Goal: Find contact information: Find contact information

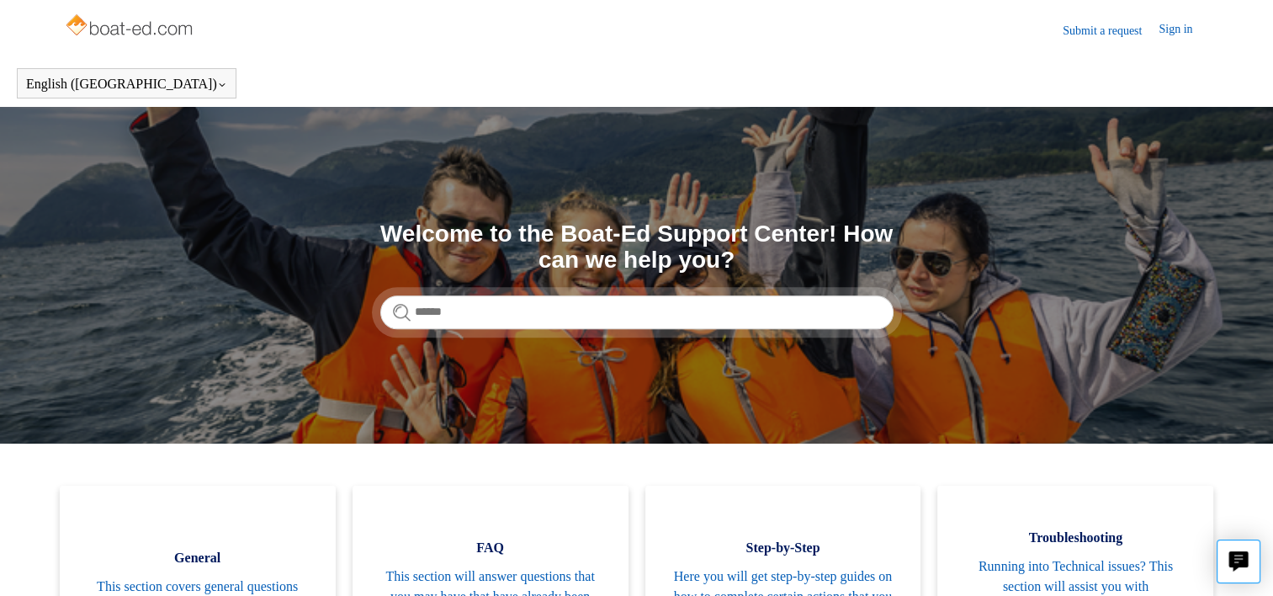
click at [1067, 30] on link "Submit a request" at bounding box center [1110, 31] width 96 height 18
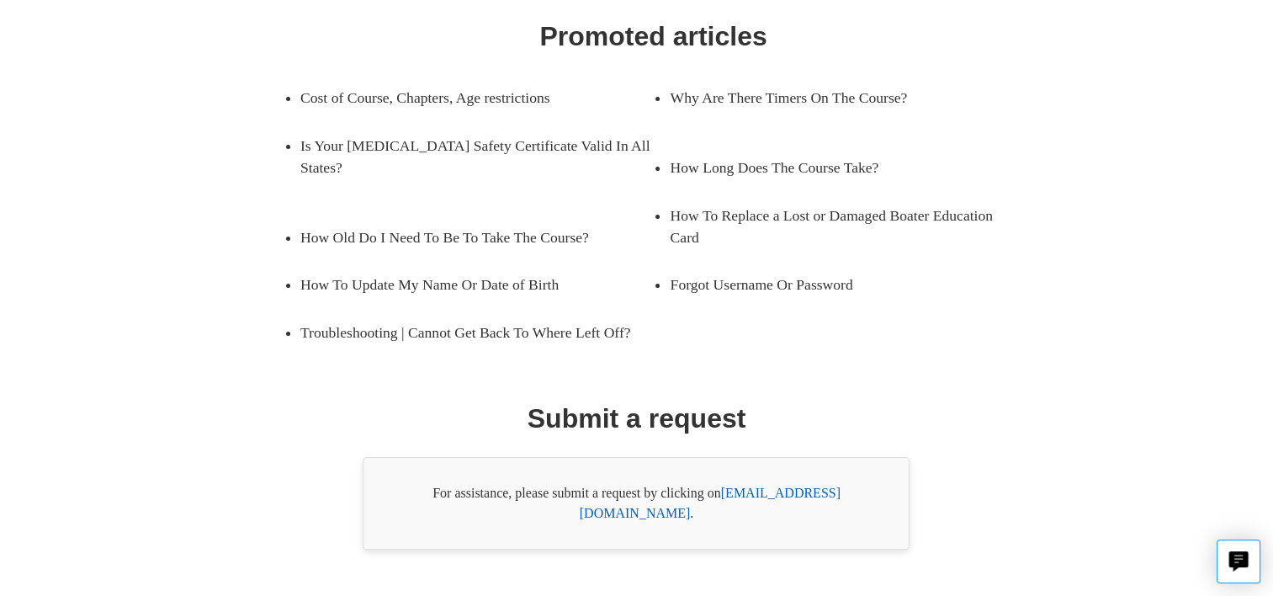
scroll to position [288, 0]
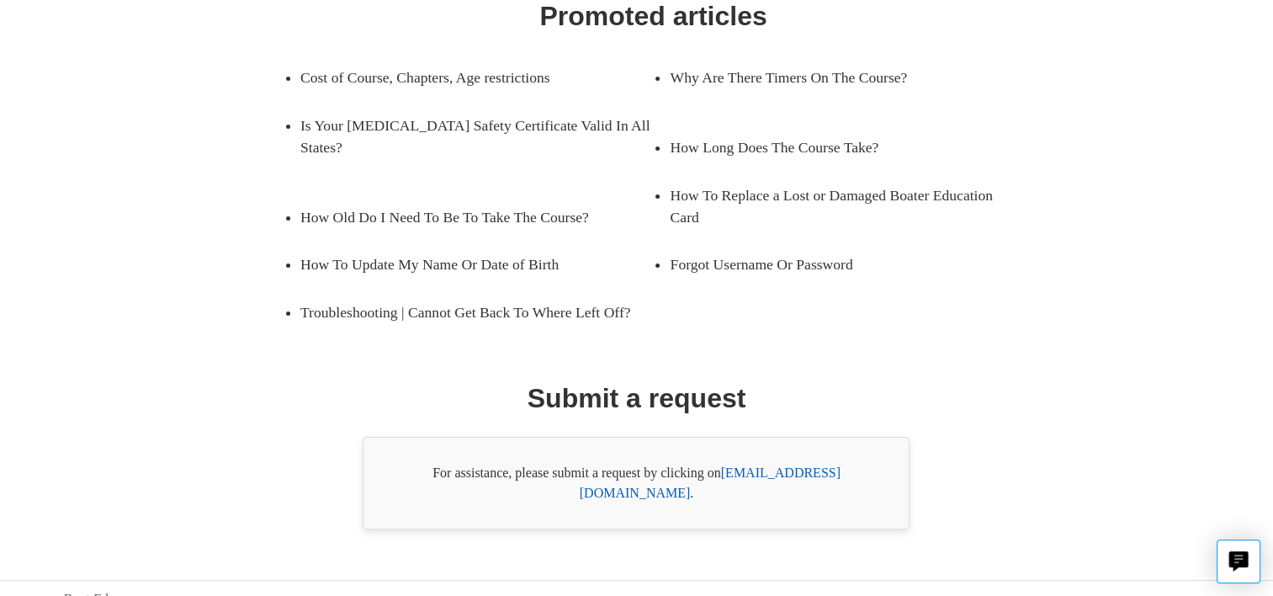
click at [797, 473] on link "support@boat-ed.com" at bounding box center [710, 482] width 261 height 34
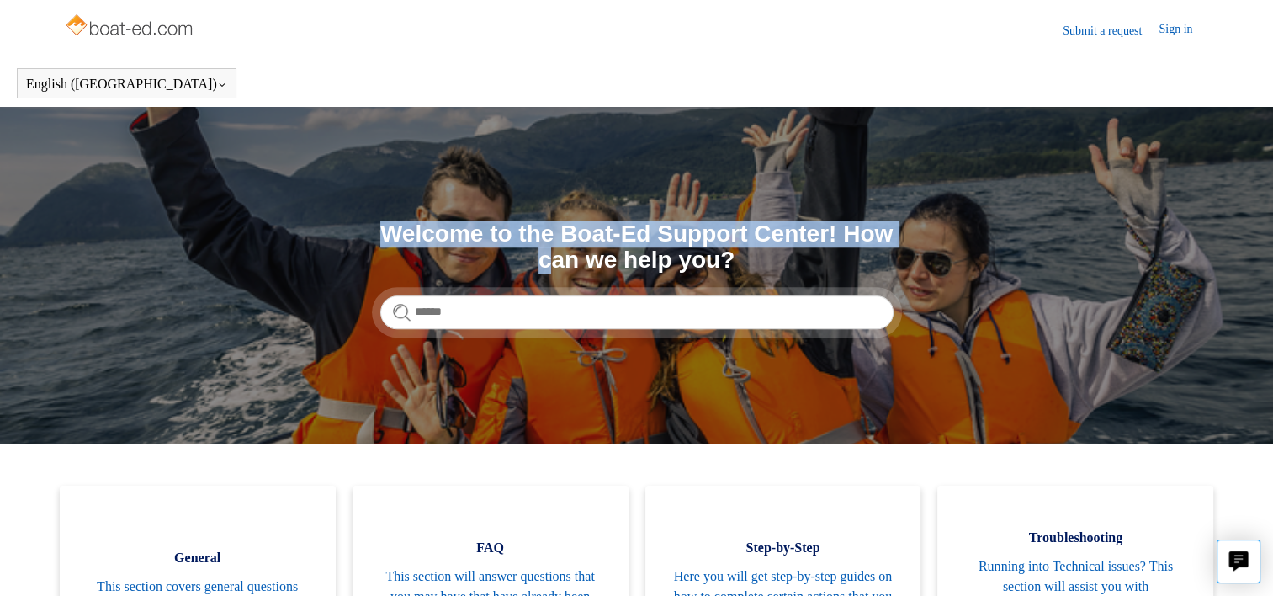
drag, startPoint x: 1270, startPoint y: 110, endPoint x: 1288, endPoint y: 156, distance: 48.7
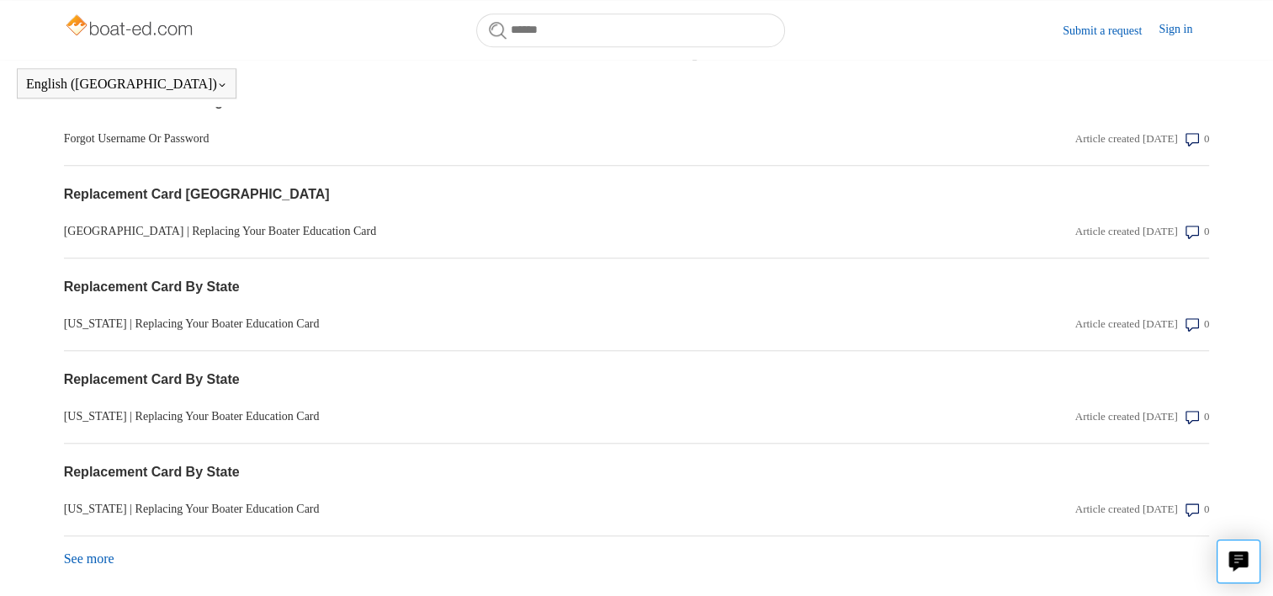
scroll to position [1479, 0]
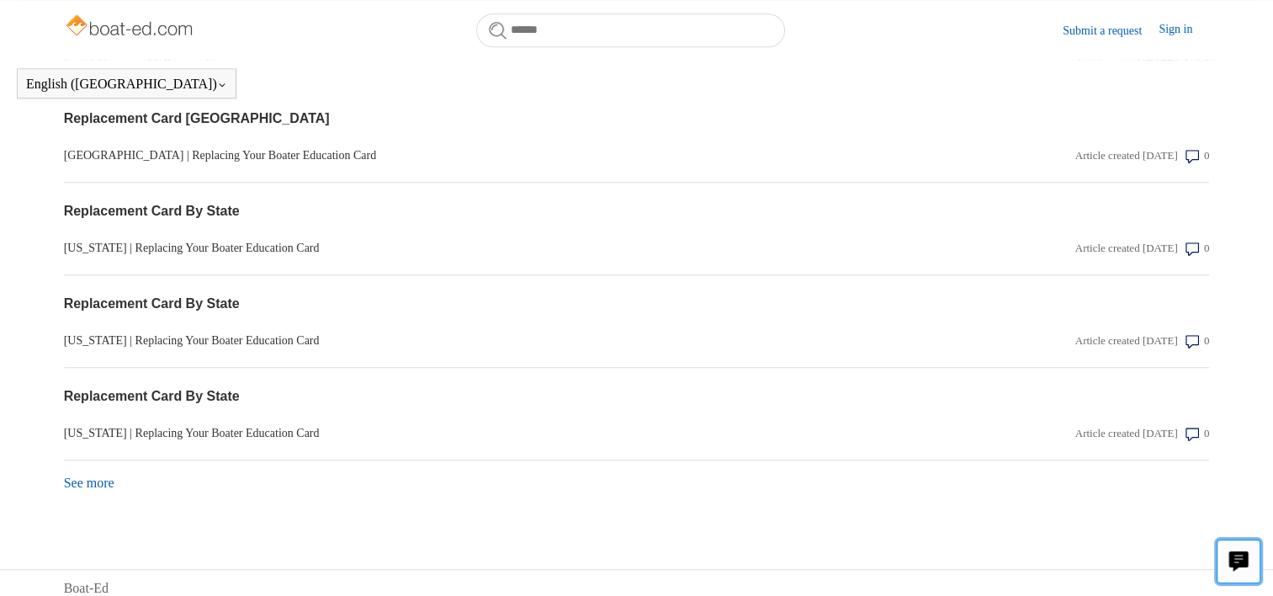
click at [1248, 556] on icon "Live chat" at bounding box center [1238, 559] width 19 height 16
